Goal: Information Seeking & Learning: Learn about a topic

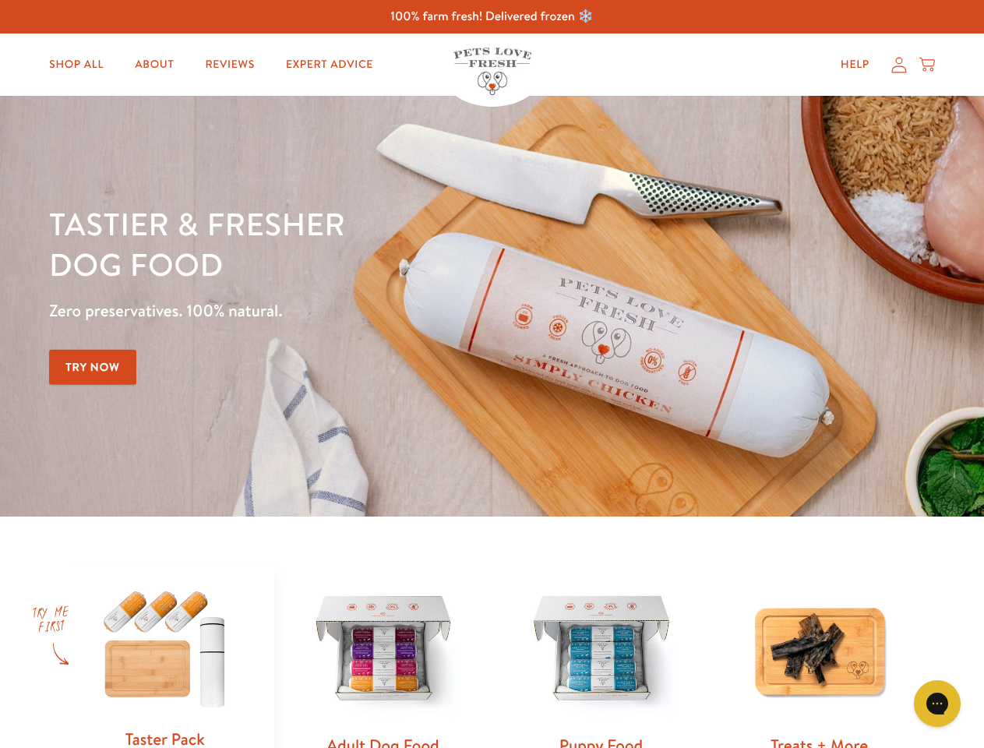
click at [491, 374] on div "Tastier & fresher dog food Zero preservatives. 100% natural. Try Now" at bounding box center [344, 306] width 590 height 206
click at [937, 703] on icon "Gorgias live chat" at bounding box center [936, 702] width 15 height 15
